Goal: Information Seeking & Learning: Check status

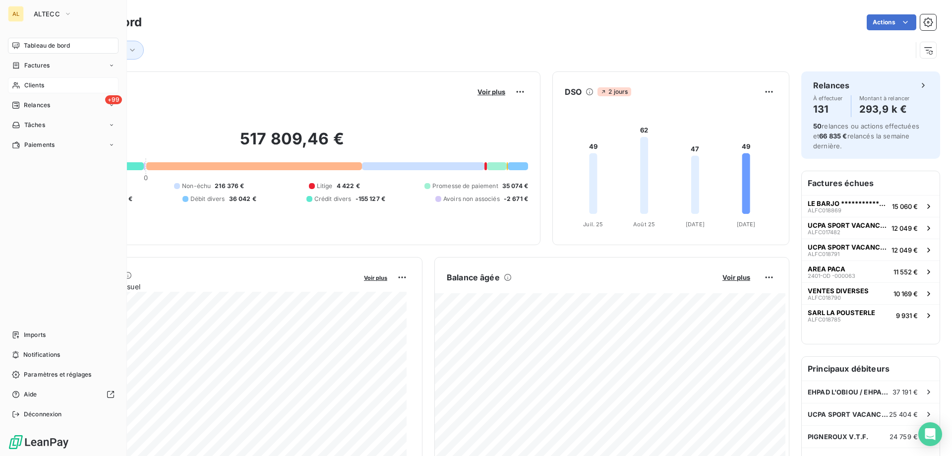
click at [79, 86] on div "Clients" at bounding box center [63, 85] width 111 height 16
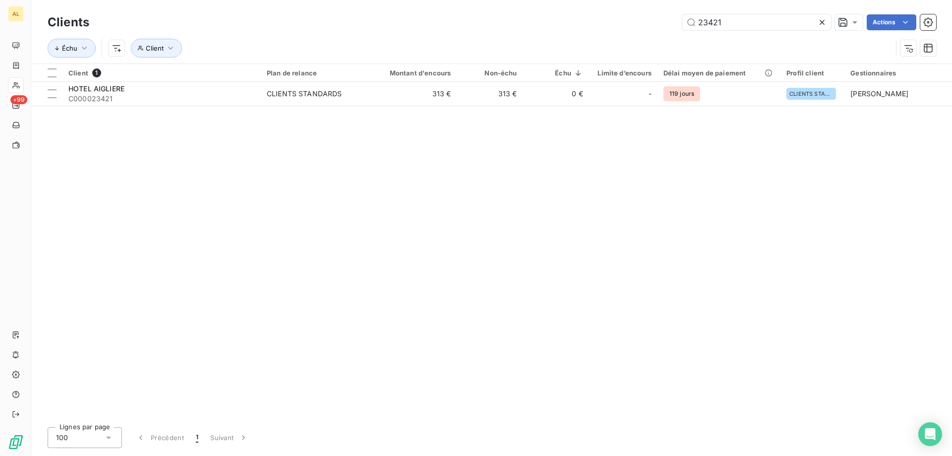
drag, startPoint x: 737, startPoint y: 20, endPoint x: 544, endPoint y: 24, distance: 192.9
click at [550, 23] on div "23421 Actions" at bounding box center [518, 22] width 835 height 16
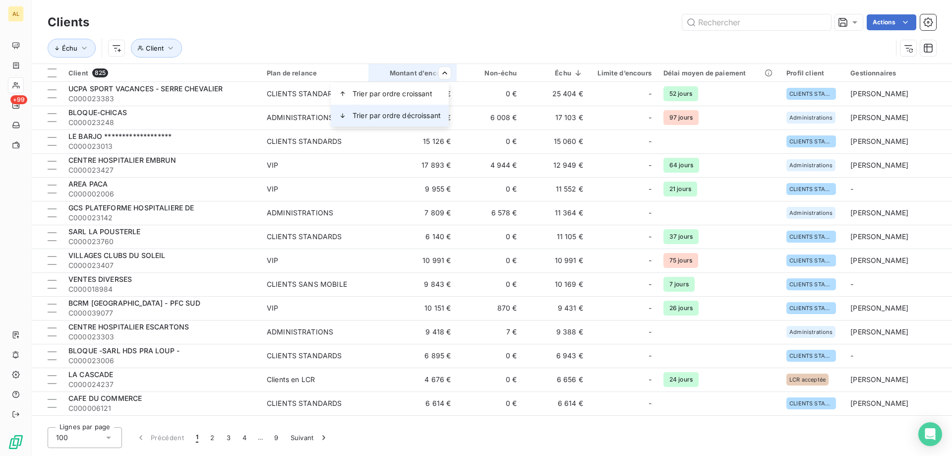
click at [436, 110] on div "Trier par ordre décroissant" at bounding box center [390, 116] width 118 height 22
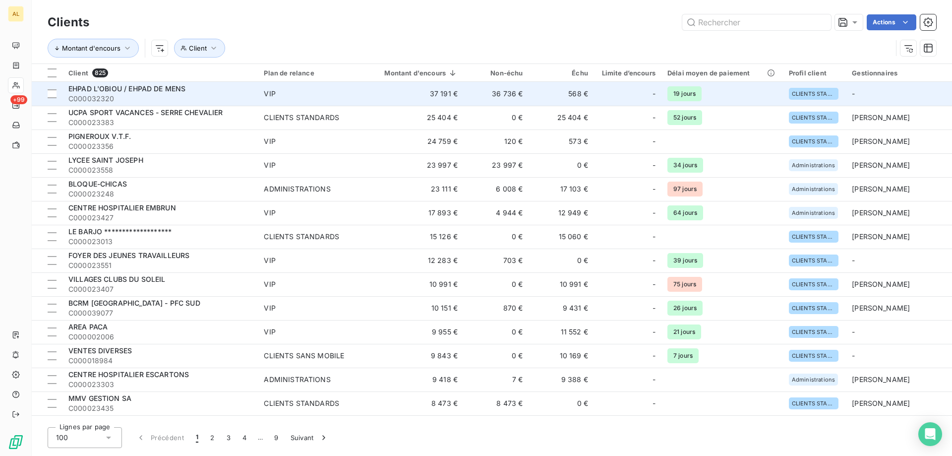
click at [198, 94] on span "C000032320" at bounding box center [159, 99] width 183 height 10
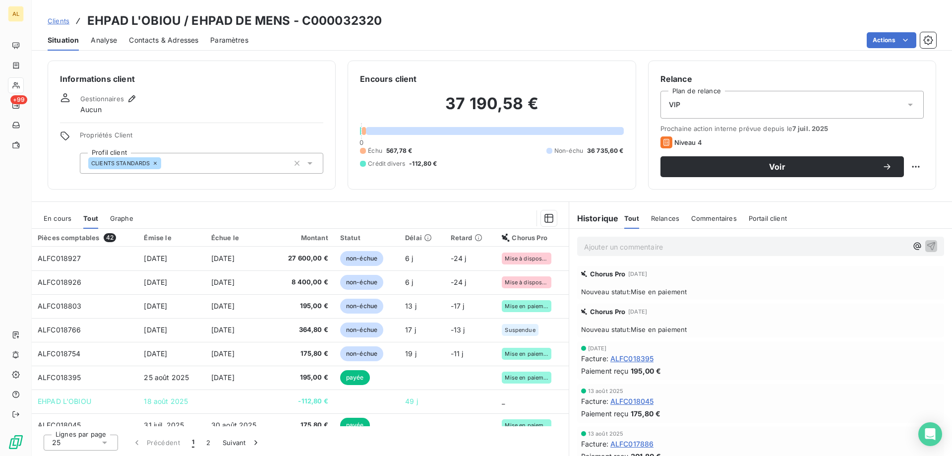
click at [67, 22] on span "Clients" at bounding box center [59, 21] width 22 height 8
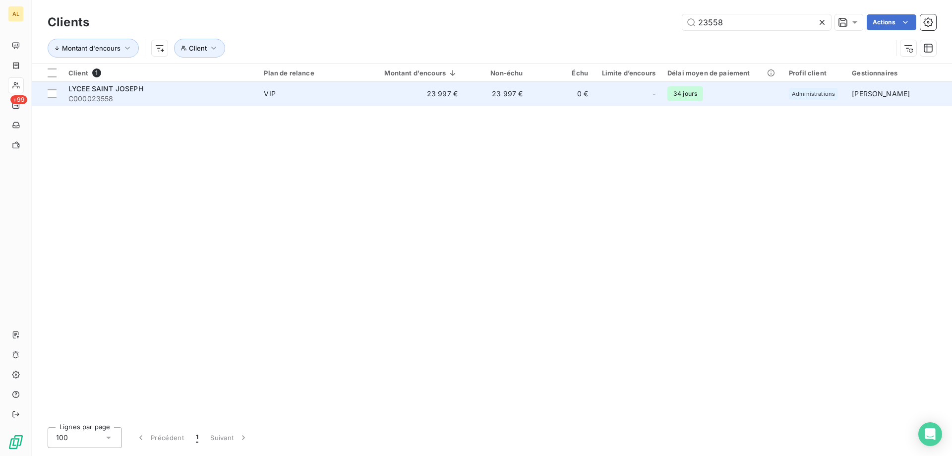
type input "23558"
click at [106, 88] on span "LYCEE SAINT JOSEPH" at bounding box center [105, 88] width 75 height 8
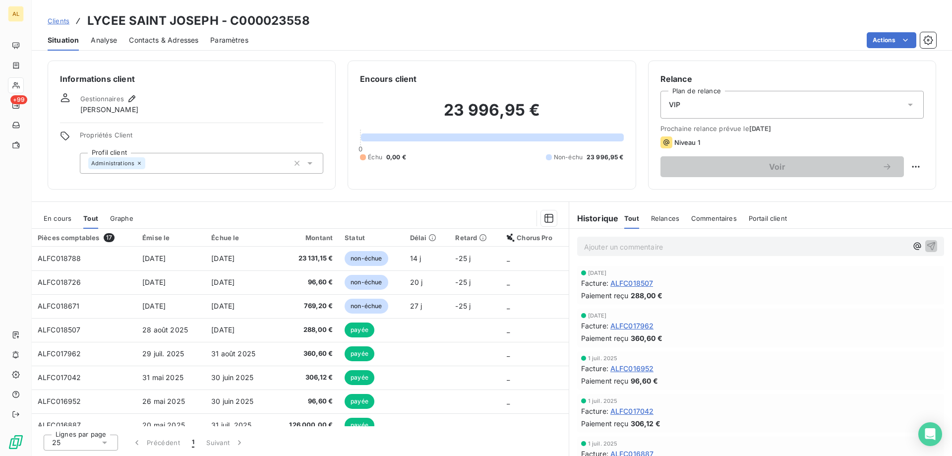
click at [171, 41] on span "Contacts & Adresses" at bounding box center [163, 40] width 69 height 10
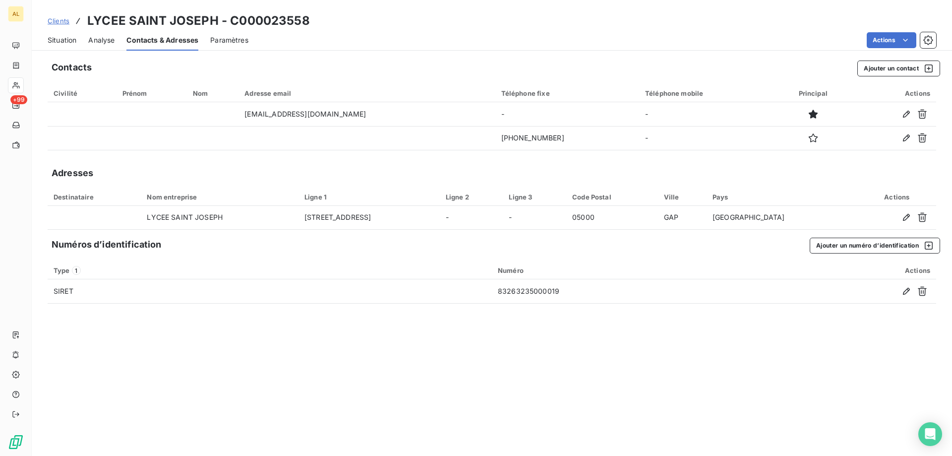
click at [73, 37] on span "Situation" at bounding box center [62, 40] width 29 height 10
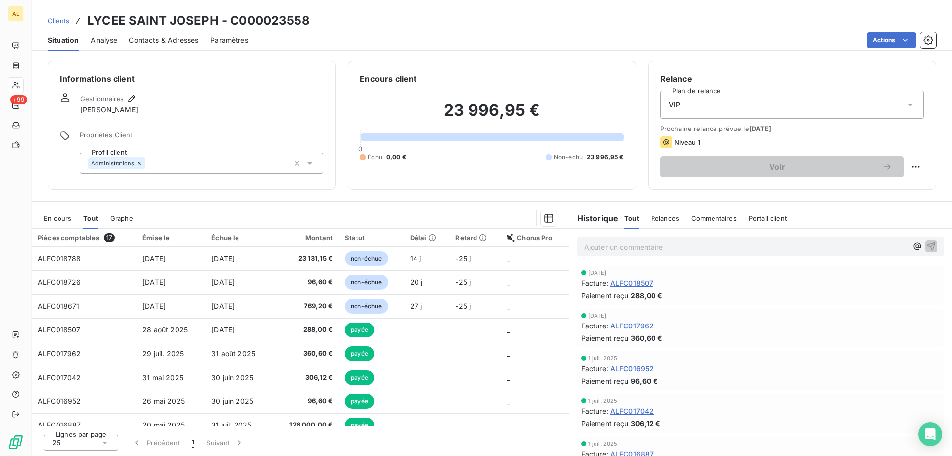
click at [59, 17] on span "Clients" at bounding box center [59, 21] width 22 height 8
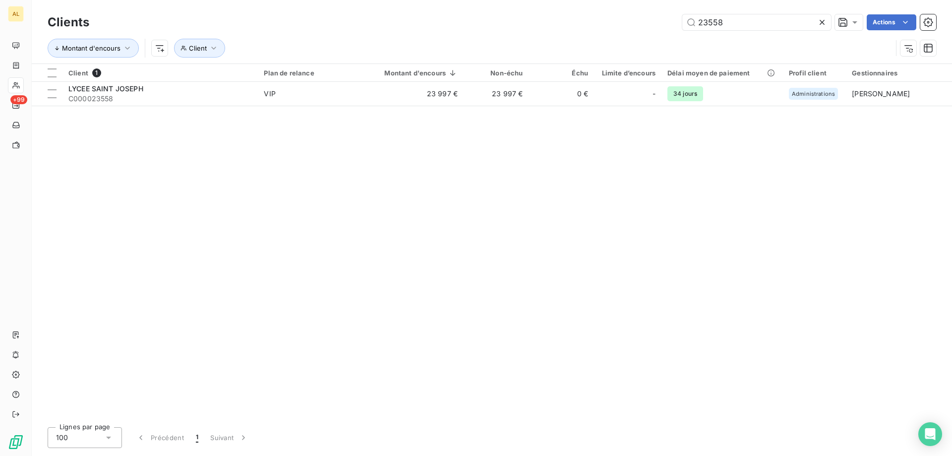
click at [826, 21] on icon at bounding box center [822, 22] width 10 height 10
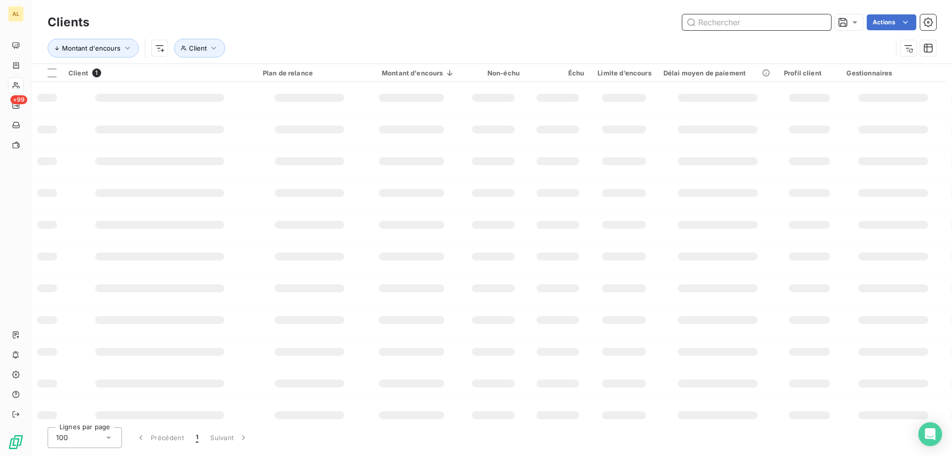
click at [718, 24] on input "text" at bounding box center [756, 22] width 149 height 16
paste input "ALFC018277"
type input "ALFC018277"
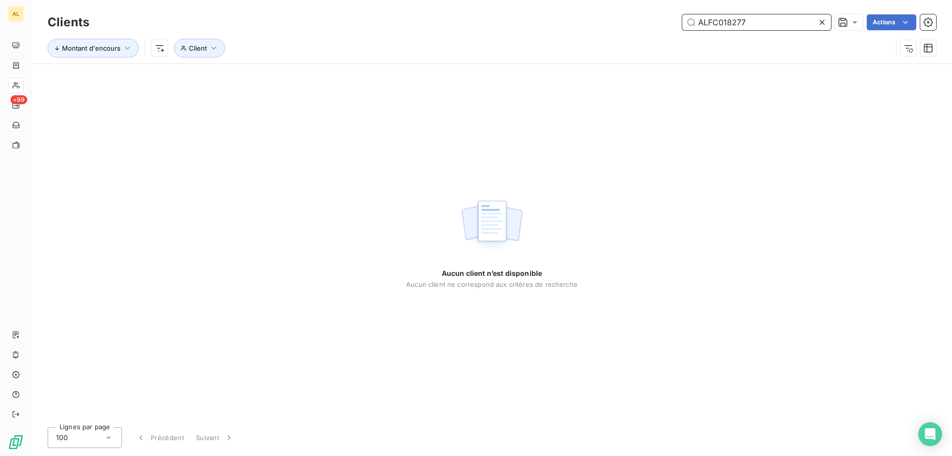
drag, startPoint x: 753, startPoint y: 20, endPoint x: 549, endPoint y: 31, distance: 204.0
click at [552, 31] on div "Clients ALFC018277 Actions" at bounding box center [492, 22] width 888 height 21
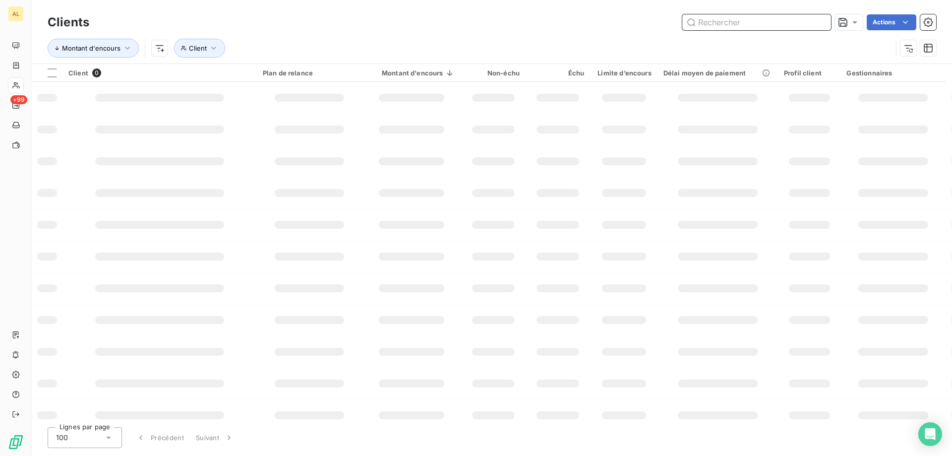
type input "3"
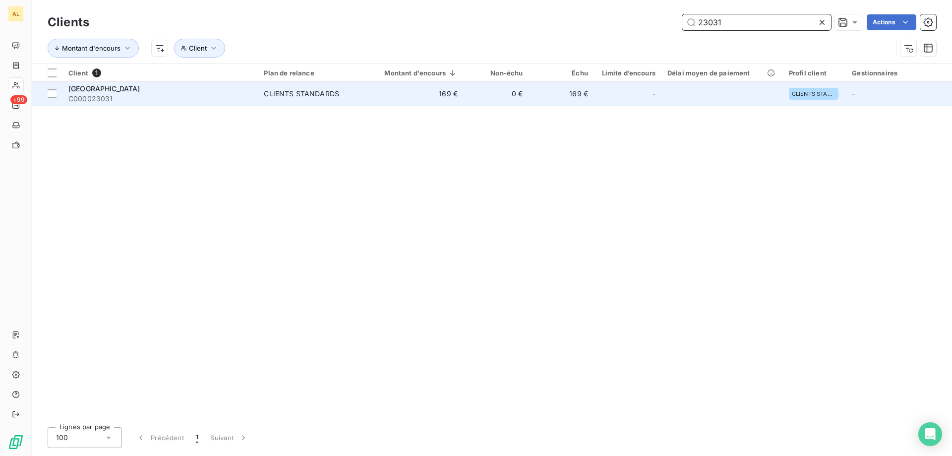
type input "23031"
click at [122, 99] on span "C000023031" at bounding box center [159, 99] width 183 height 10
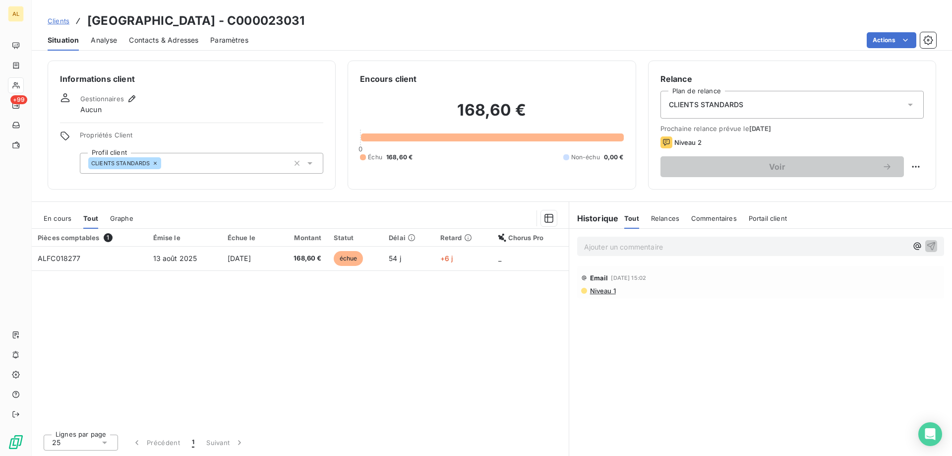
click at [615, 292] on span "Niveau 1" at bounding box center [602, 291] width 27 height 8
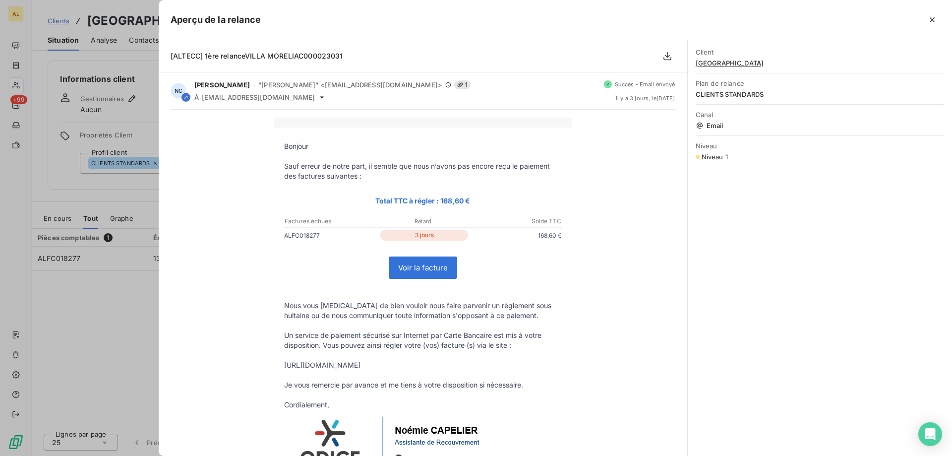
click at [423, 276] on link "Voir la facture" at bounding box center [422, 267] width 67 height 21
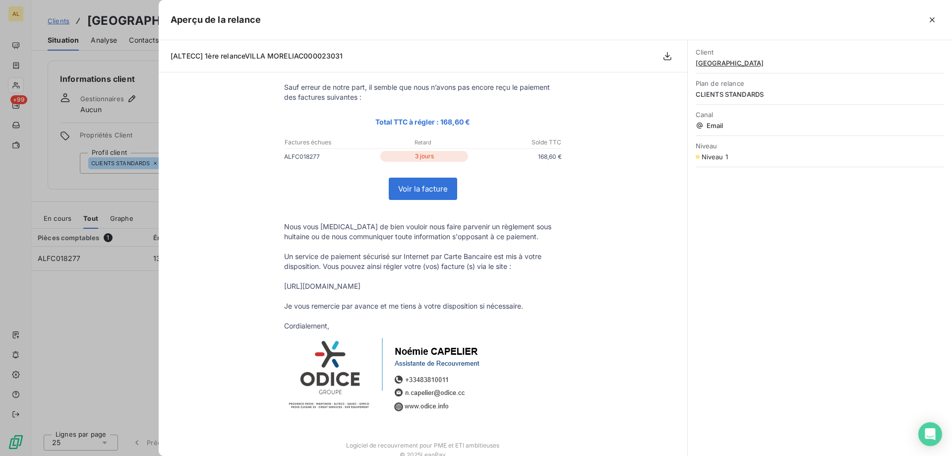
scroll to position [132, 0]
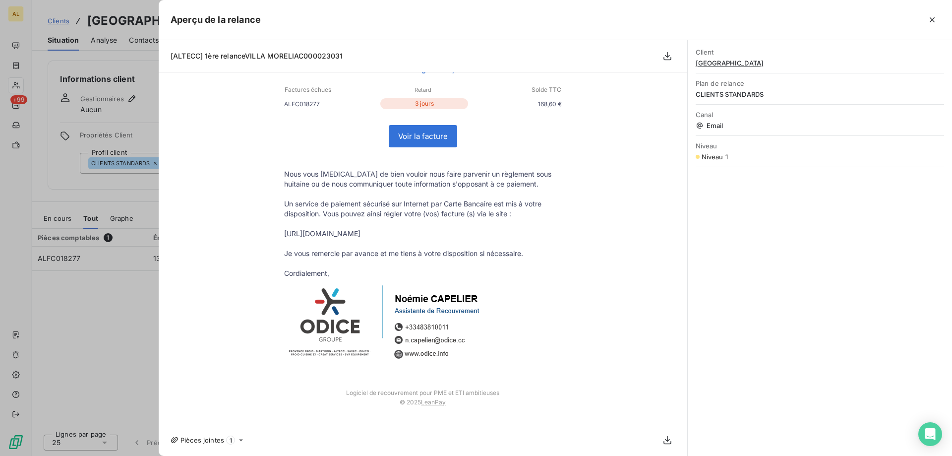
drag, startPoint x: 931, startPoint y: 19, endPoint x: 632, endPoint y: 101, distance: 310.3
click at [931, 20] on icon "button" at bounding box center [932, 19] width 5 height 5
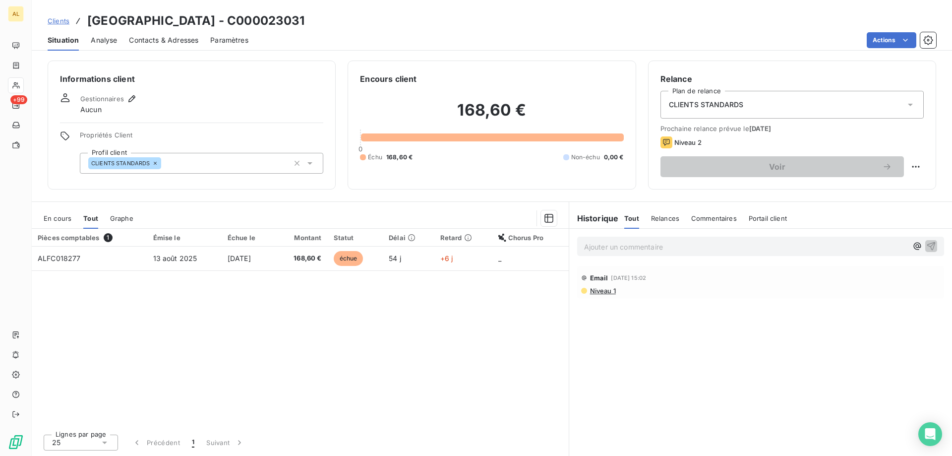
click at [669, 226] on div "Relances" at bounding box center [665, 218] width 28 height 21
click at [703, 219] on span "Commentaires" at bounding box center [715, 218] width 46 height 8
click at [632, 221] on span "Tout" at bounding box center [631, 218] width 14 height 8
click at [762, 217] on span "Portail client" at bounding box center [768, 218] width 38 height 8
click at [621, 215] on div "Historique" at bounding box center [597, 218] width 56 height 12
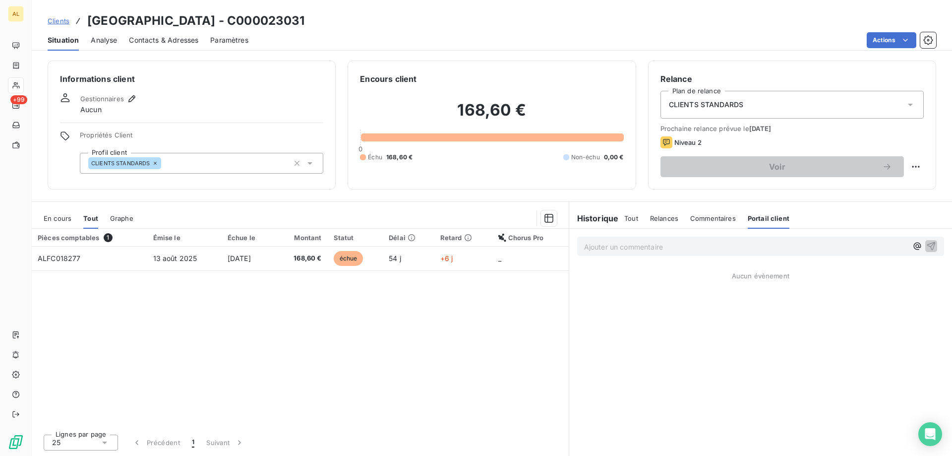
click at [630, 217] on span "Tout" at bounding box center [631, 218] width 14 height 8
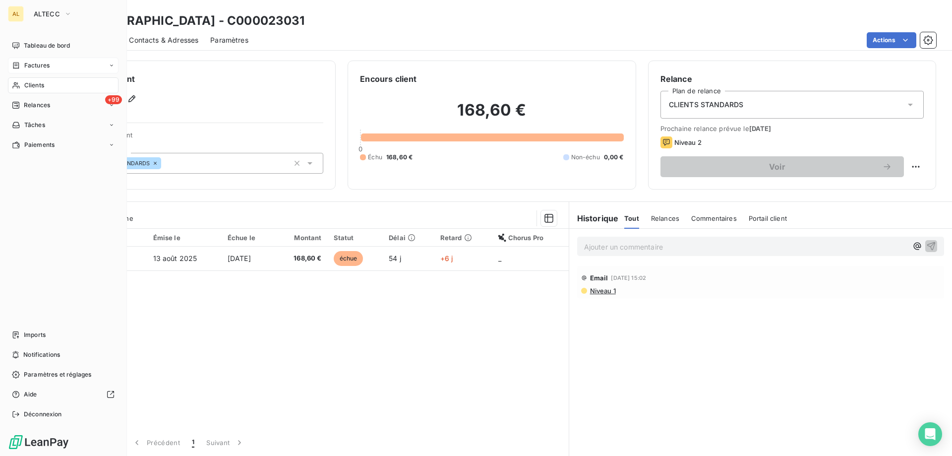
click at [48, 62] on span "Factures" at bounding box center [36, 65] width 25 height 9
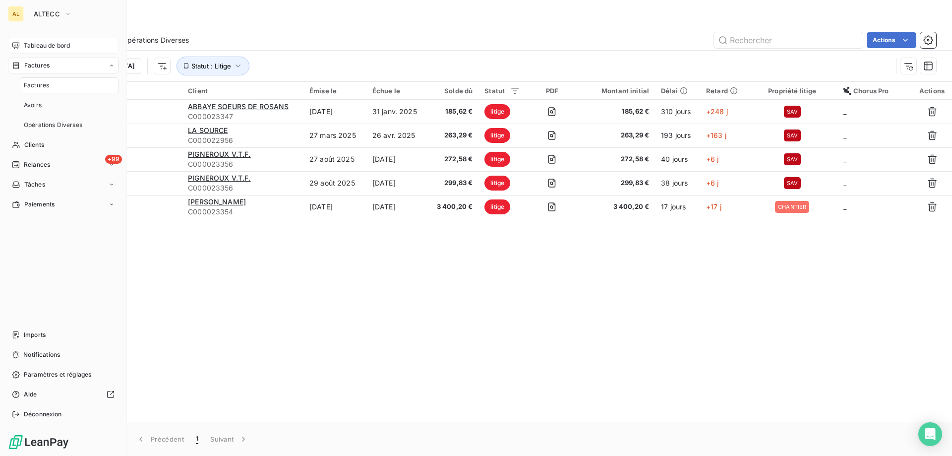
click at [42, 46] on span "Tableau de bord" at bounding box center [47, 45] width 46 height 9
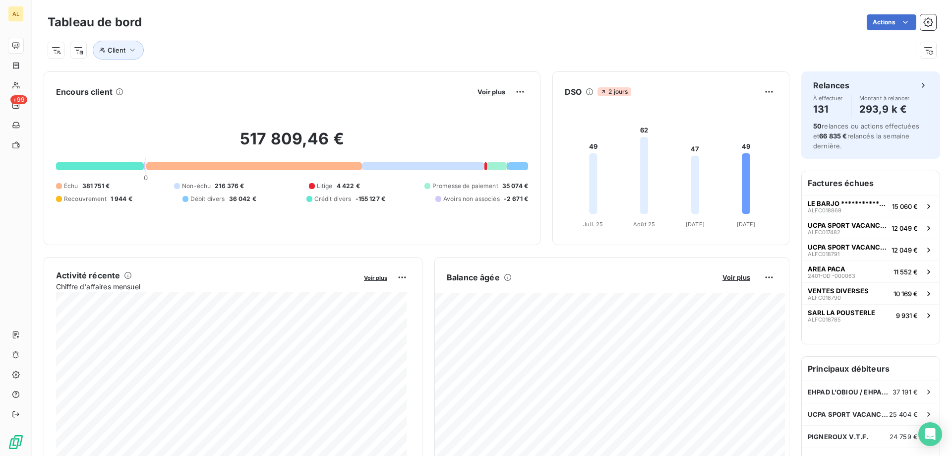
click at [640, 45] on div "Client" at bounding box center [480, 50] width 864 height 19
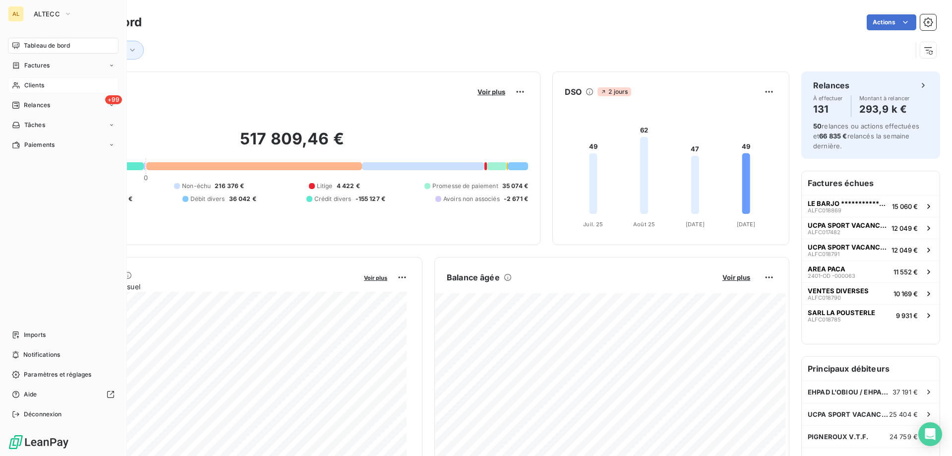
click at [34, 92] on div "Clients" at bounding box center [63, 85] width 111 height 16
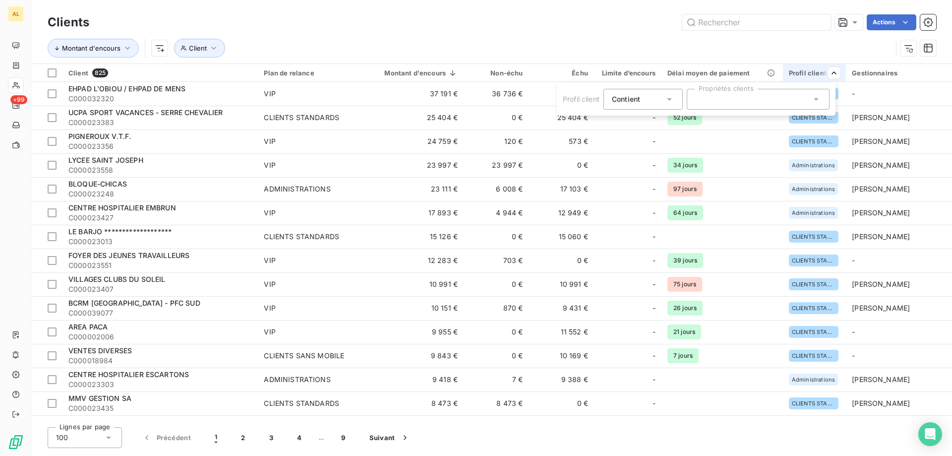
click at [809, 92] on div at bounding box center [758, 99] width 143 height 21
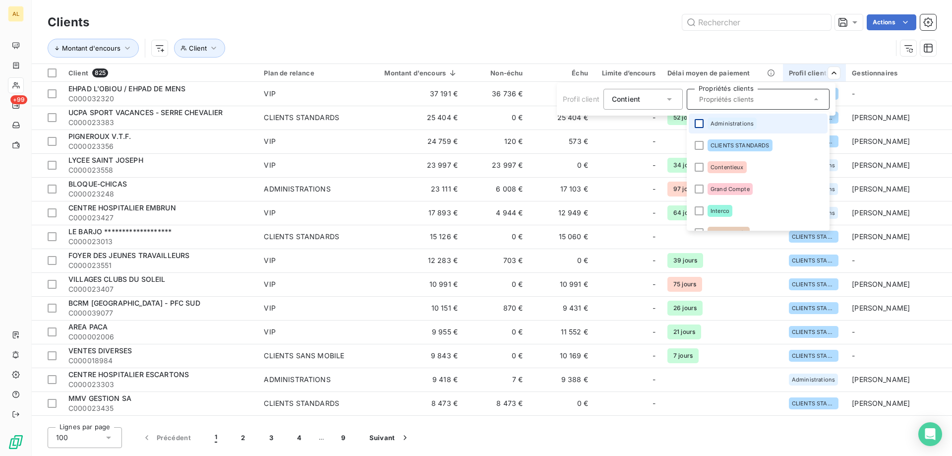
click at [702, 120] on div at bounding box center [699, 123] width 9 height 9
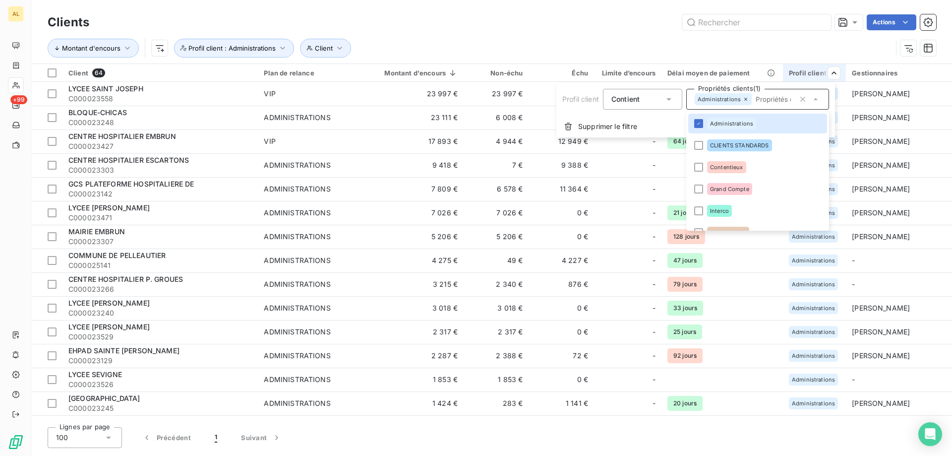
click at [599, 43] on html "AL +99 Clients Actions Montant d'encours Client Profil client : Administrations…" at bounding box center [476, 228] width 952 height 456
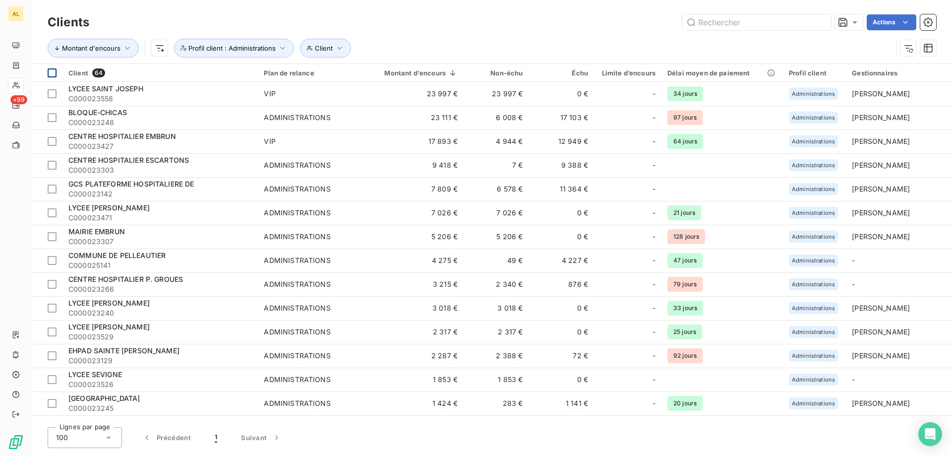
click at [56, 73] on div at bounding box center [52, 72] width 9 height 9
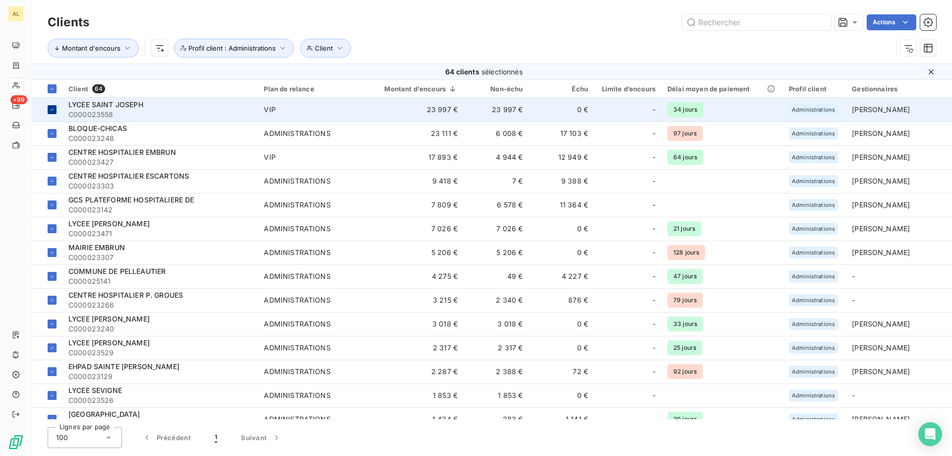
click at [57, 89] on th at bounding box center [47, 89] width 31 height 18
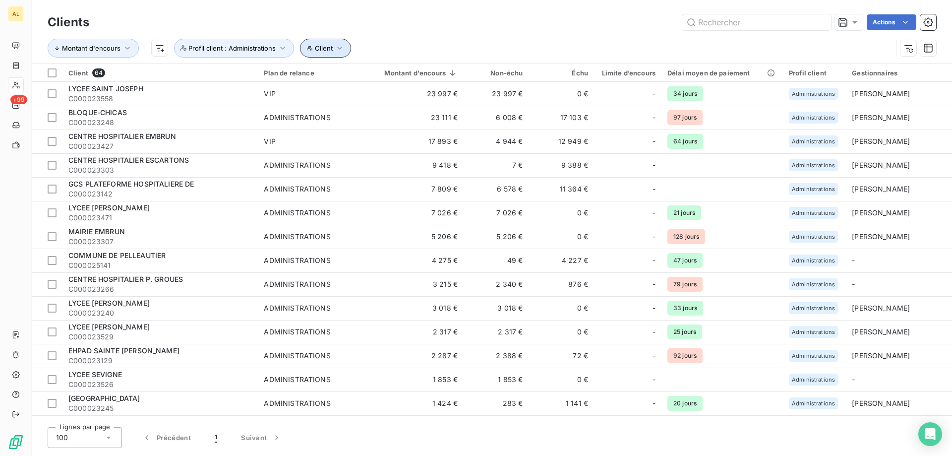
click at [334, 55] on button "Client" at bounding box center [325, 48] width 51 height 19
click at [441, 71] on div at bounding box center [481, 73] width 143 height 21
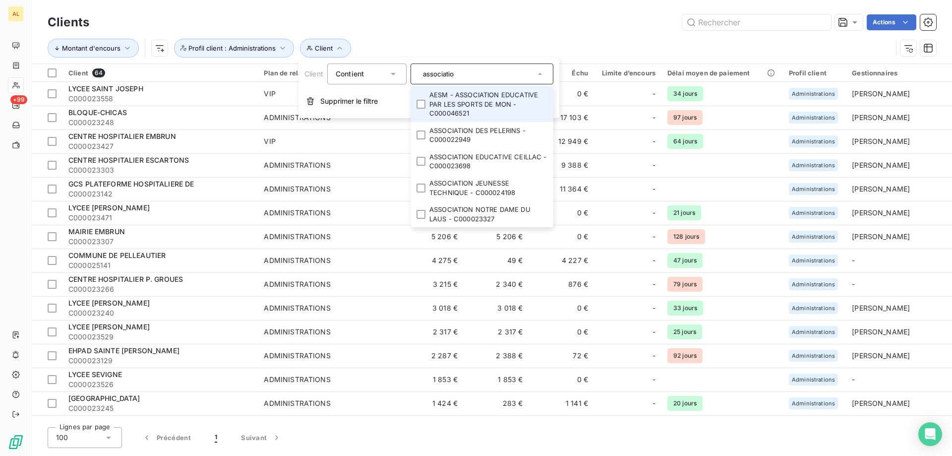
type input "association"
click at [409, 28] on div "Actions" at bounding box center [518, 22] width 835 height 16
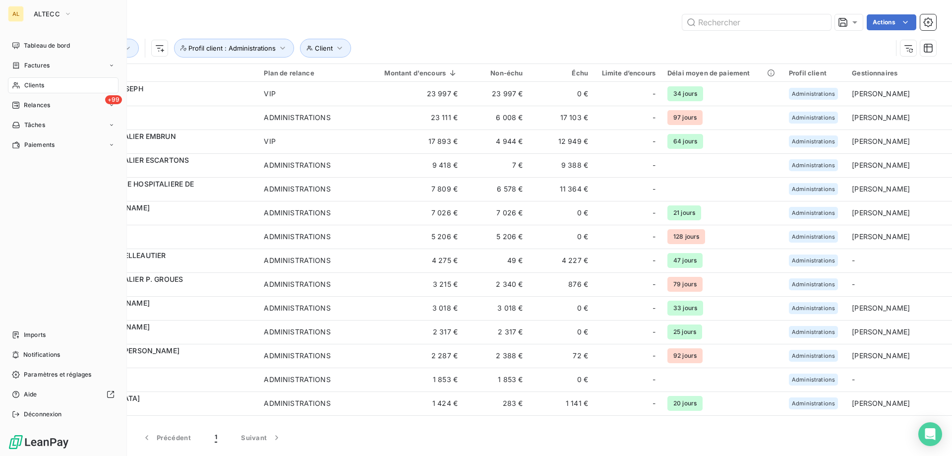
click at [49, 84] on div "Clients" at bounding box center [63, 85] width 111 height 16
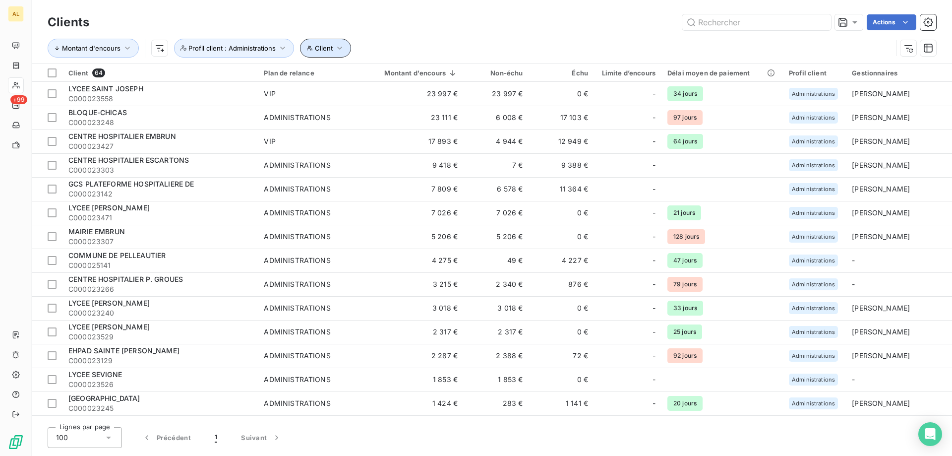
click at [316, 54] on button "Client" at bounding box center [325, 48] width 51 height 19
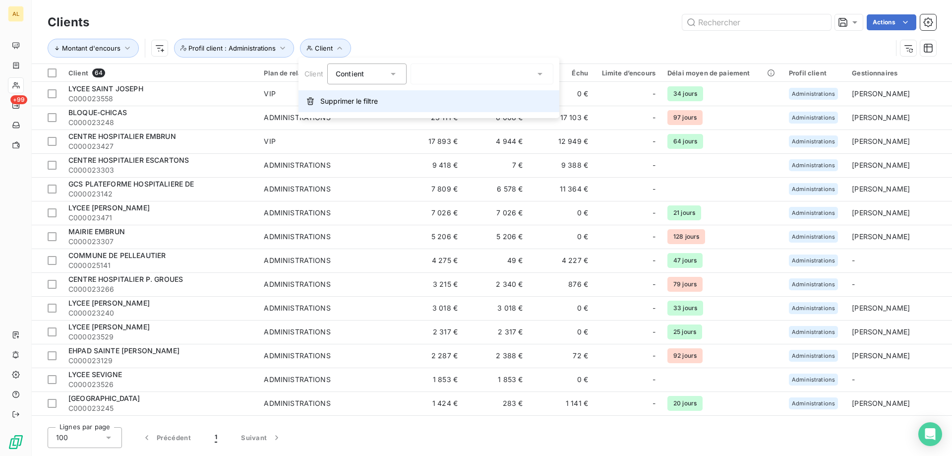
click at [357, 101] on span "Supprimer le filtre" at bounding box center [349, 101] width 58 height 10
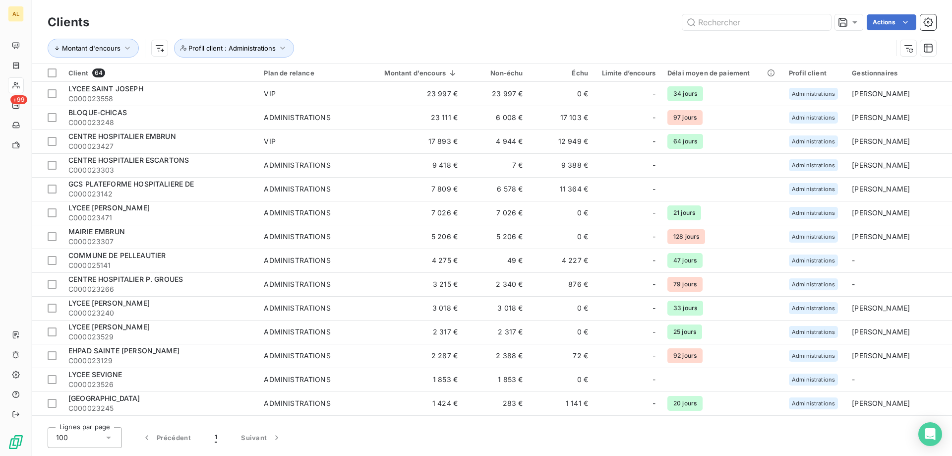
click at [397, 32] on div "Clients Actions" at bounding box center [492, 22] width 888 height 21
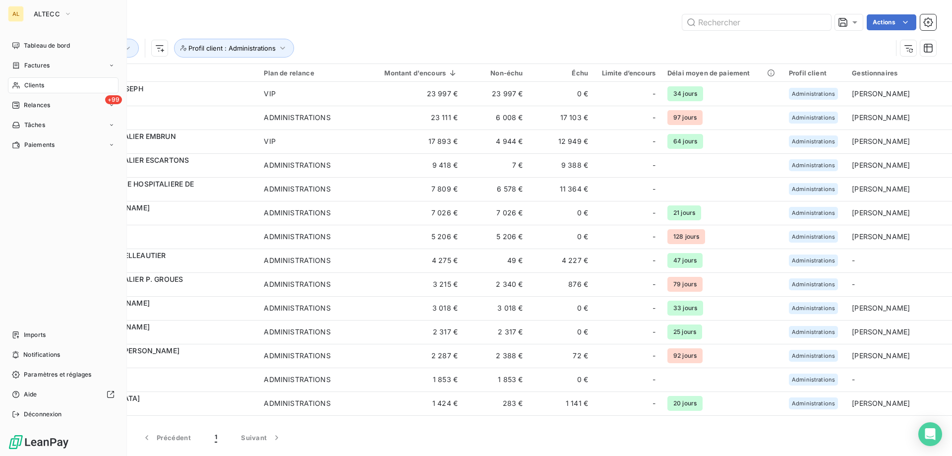
click at [49, 84] on div "Clients" at bounding box center [63, 85] width 111 height 16
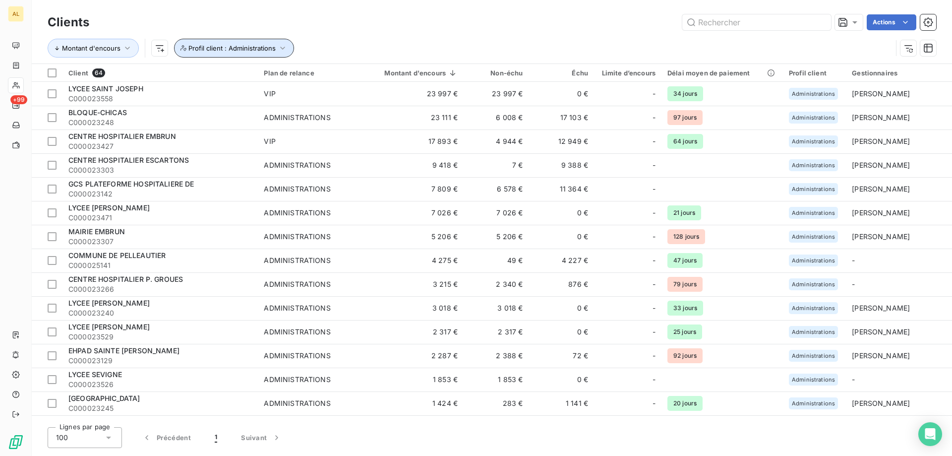
click at [271, 47] on span "Profil client : Administrations" at bounding box center [231, 48] width 87 height 8
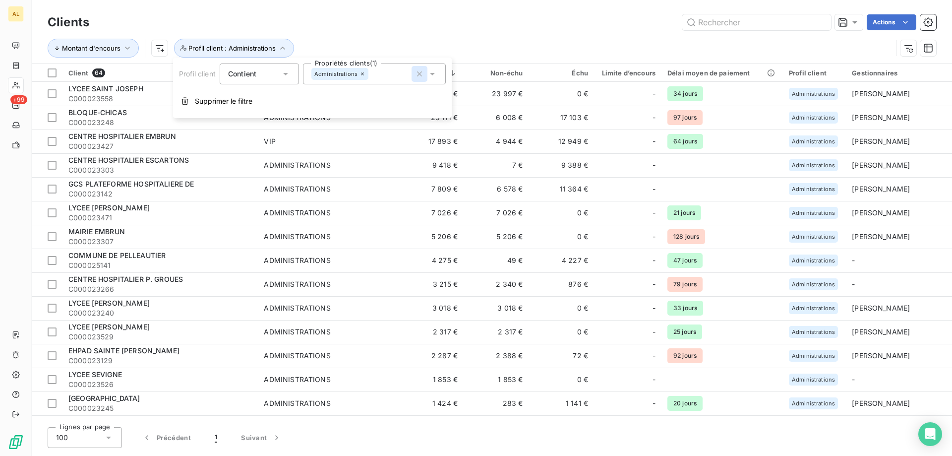
click at [418, 75] on icon "button" at bounding box center [419, 74] width 10 height 10
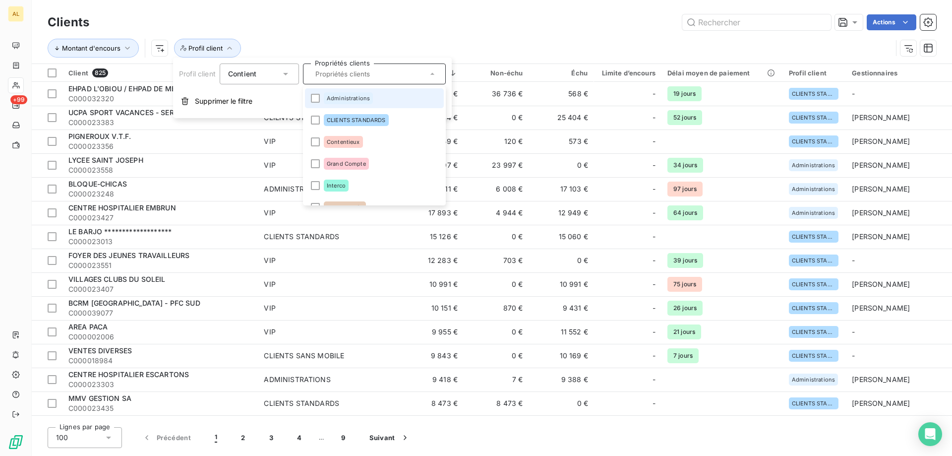
click at [341, 25] on div "Actions" at bounding box center [518, 22] width 835 height 16
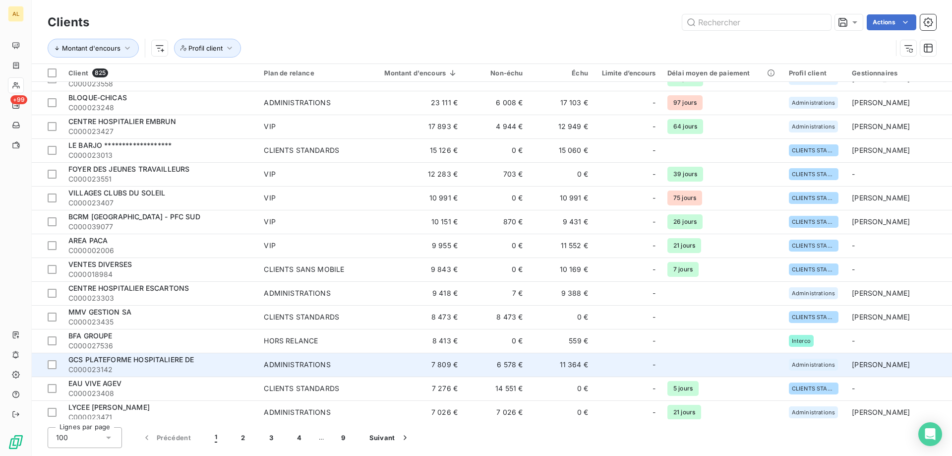
scroll to position [99, 0]
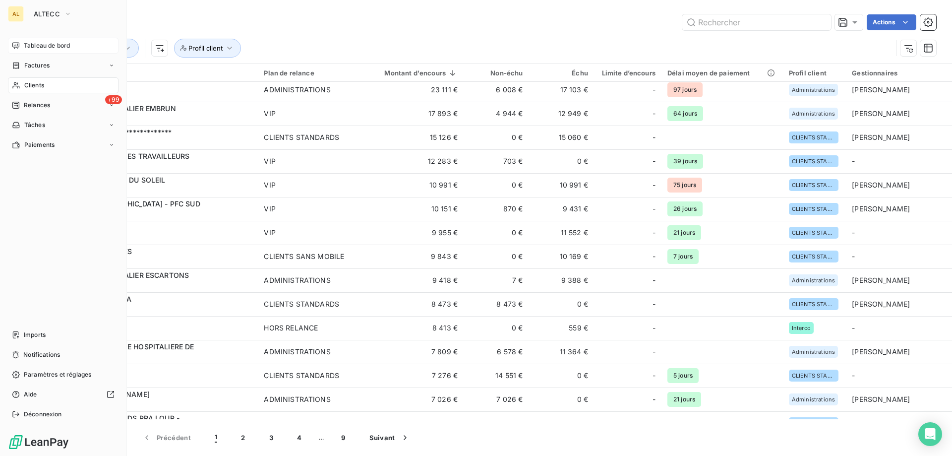
click at [42, 47] on span "Tableau de bord" at bounding box center [47, 45] width 46 height 9
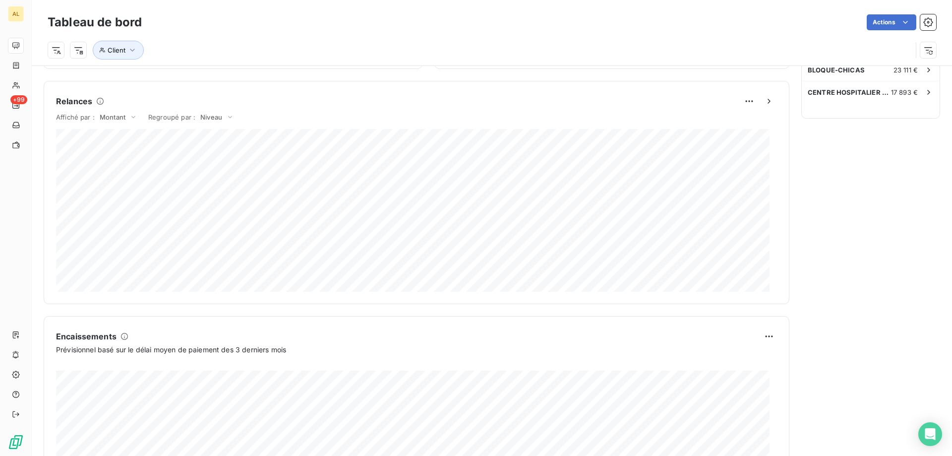
scroll to position [362, 0]
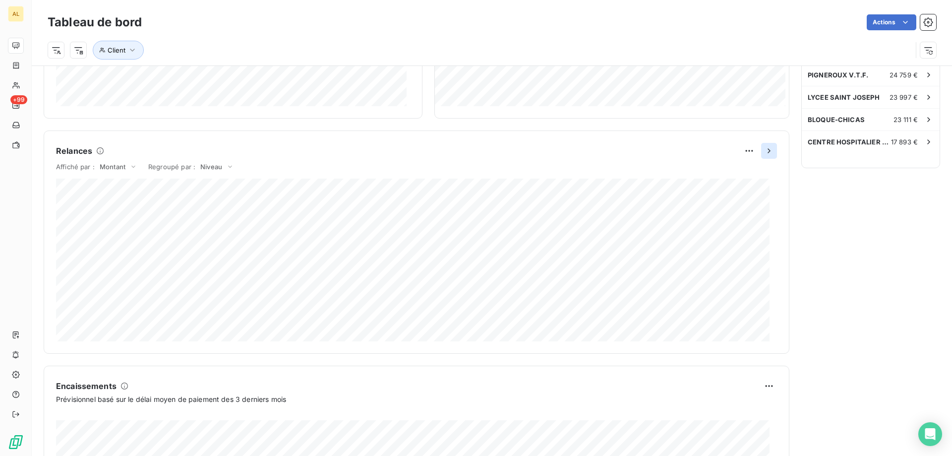
click at [766, 146] on icon "button" at bounding box center [769, 151] width 10 height 10
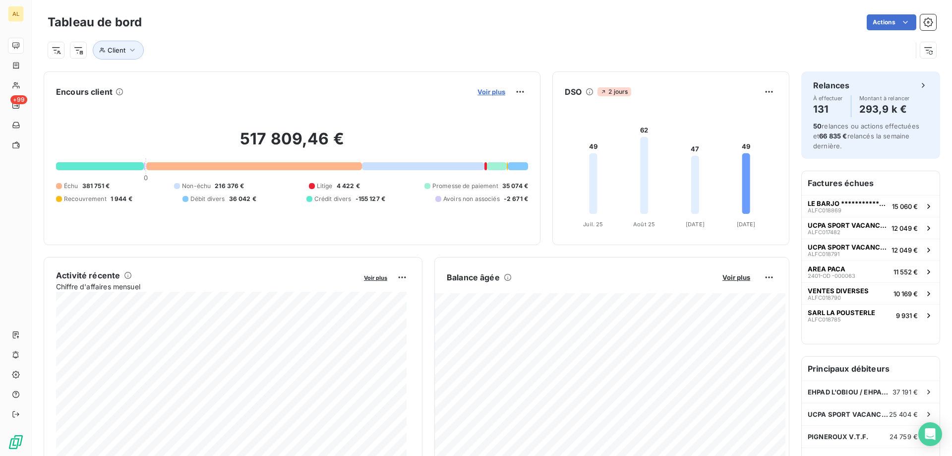
click at [481, 93] on span "Voir plus" at bounding box center [491, 92] width 28 height 8
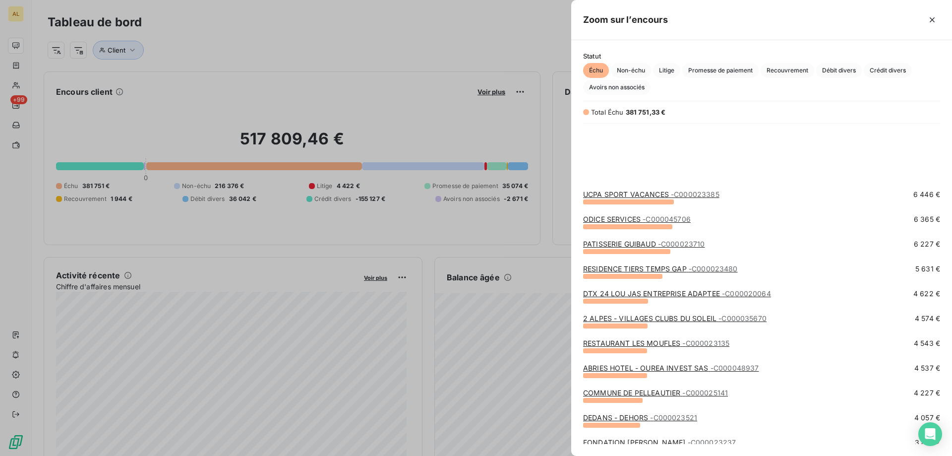
scroll to position [397, 0]
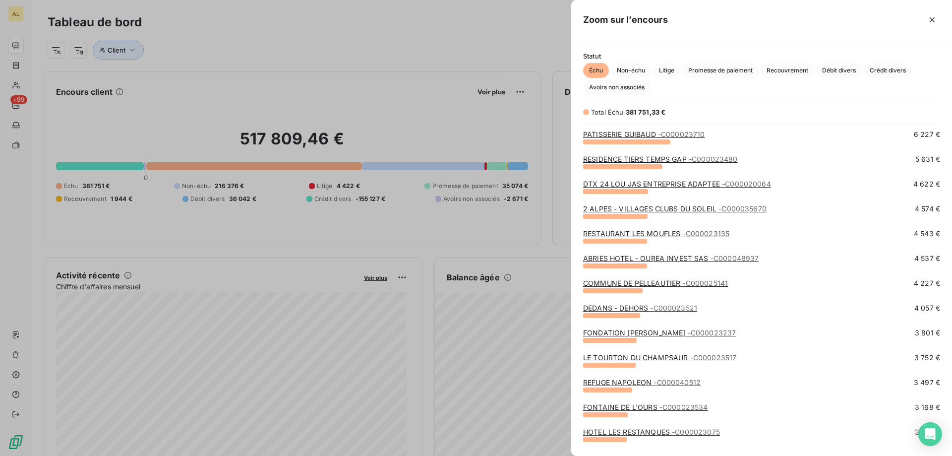
click at [543, 57] on div at bounding box center [476, 228] width 952 height 456
